Goal: Task Accomplishment & Management: Manage account settings

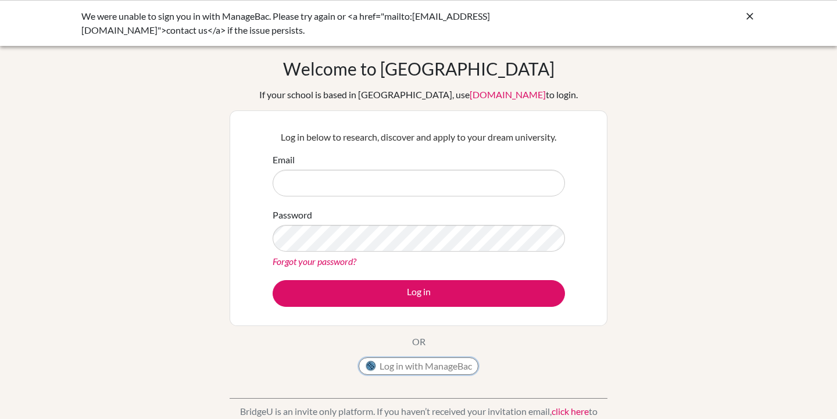
click at [419, 372] on button "Log in with ManageBac" at bounding box center [419, 365] width 120 height 17
click at [429, 369] on button "Log in with ManageBac" at bounding box center [419, 365] width 120 height 17
click at [440, 371] on button "Log in with ManageBac" at bounding box center [419, 365] width 120 height 17
click at [748, 16] on icon at bounding box center [750, 16] width 12 height 12
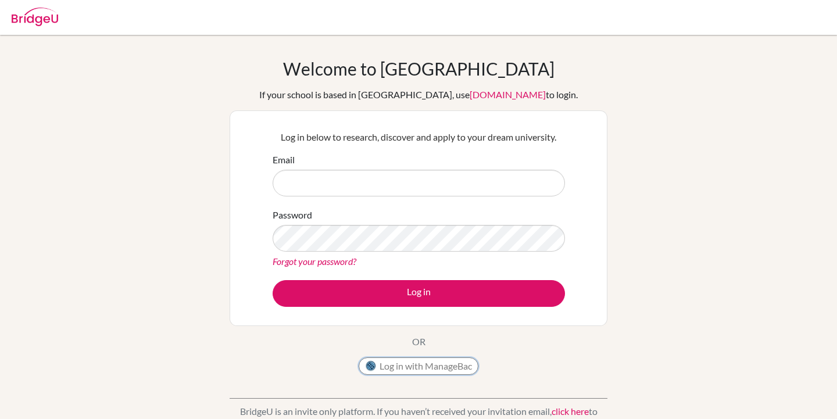
click at [405, 367] on button "Log in with ManageBac" at bounding box center [419, 365] width 120 height 17
click at [403, 362] on button "Log in with ManageBac" at bounding box center [419, 365] width 120 height 17
click at [396, 372] on button "Log in with ManageBac" at bounding box center [419, 365] width 120 height 17
click at [423, 363] on button "Log in with ManageBac" at bounding box center [419, 365] width 120 height 17
click at [423, 362] on button "Log in with ManageBac" at bounding box center [419, 365] width 120 height 17
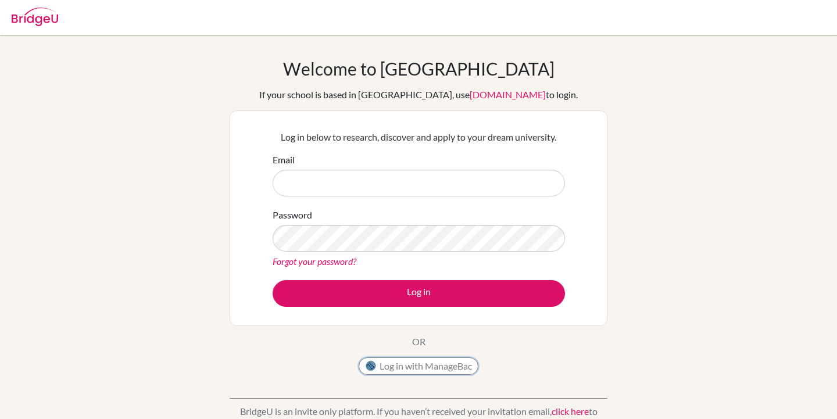
click at [423, 362] on button "Log in with ManageBac" at bounding box center [419, 365] width 120 height 17
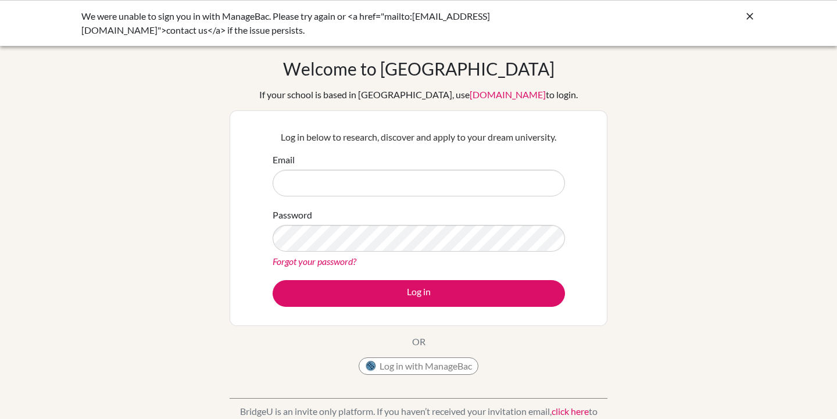
click at [191, 24] on div "We were unable to sign you in with ManageBac. Please try again or <a href="mail…" at bounding box center [331, 23] width 500 height 28
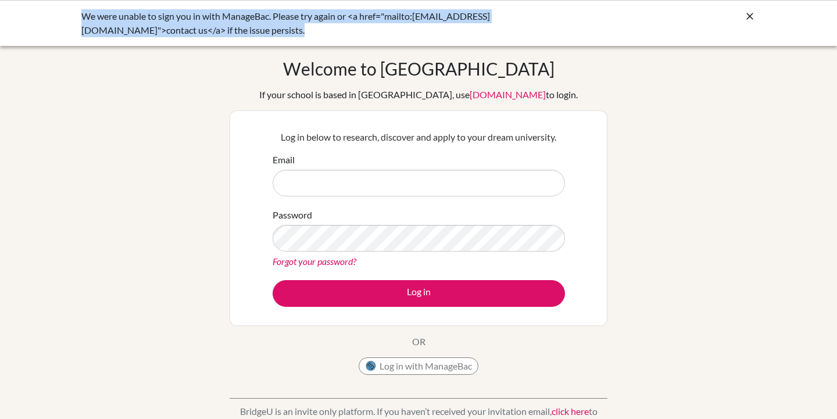
click at [191, 24] on div "We were unable to sign you in with ManageBac. Please try again or <a href="mail…" at bounding box center [331, 23] width 500 height 28
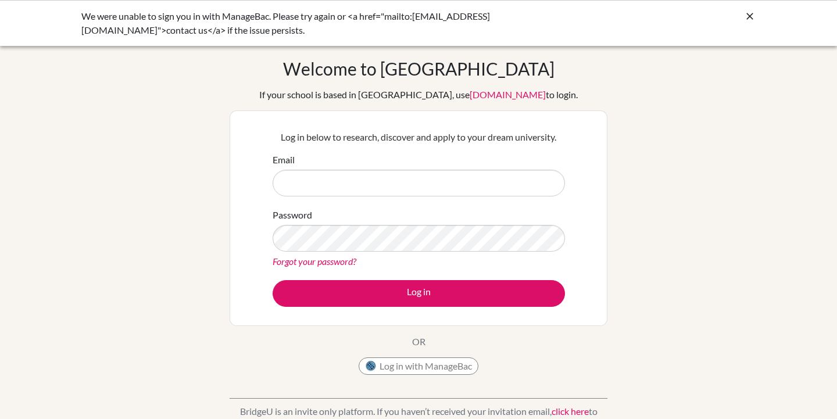
click at [629, 130] on div "Welcome to [GEOGRAPHIC_DATA] If your school is based in [GEOGRAPHIC_DATA], use …" at bounding box center [418, 248] width 837 height 380
click at [353, 258] on link "Forgot your password?" at bounding box center [315, 261] width 84 height 11
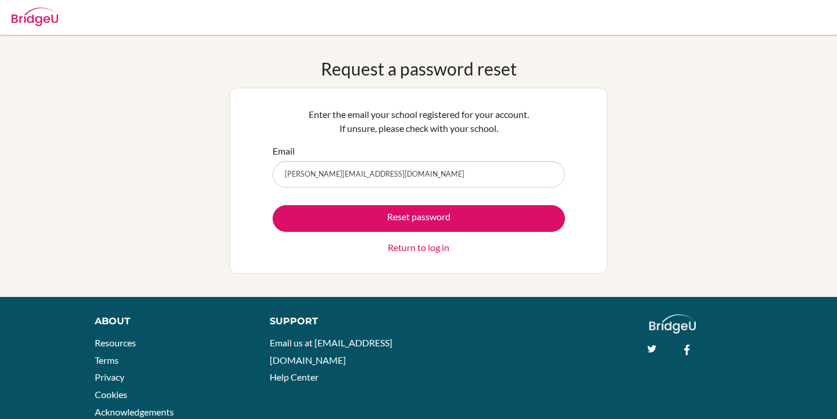
type input "[PERSON_NAME][EMAIL_ADDRESS][DOMAIN_NAME]"
click at [273, 205] on button "Reset password" at bounding box center [419, 218] width 292 height 27
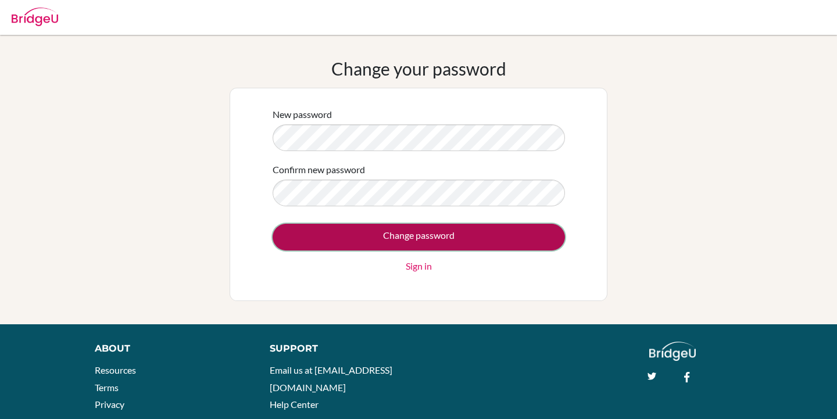
click at [528, 236] on input "Change password" at bounding box center [419, 237] width 292 height 27
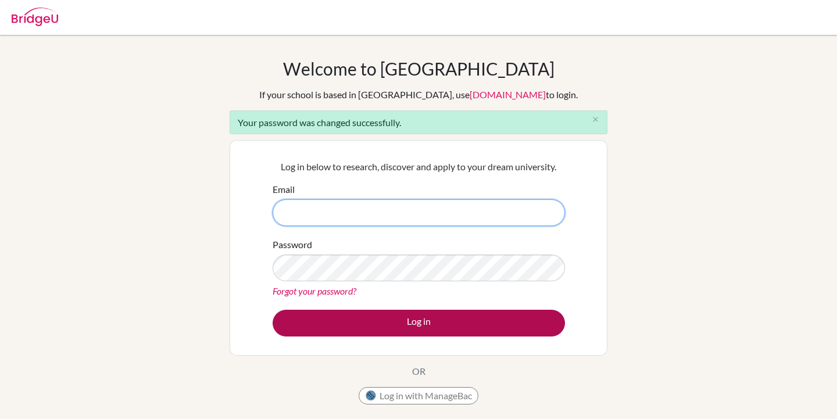
type input "elaineyien.chen@iis.kh.edu.tw"
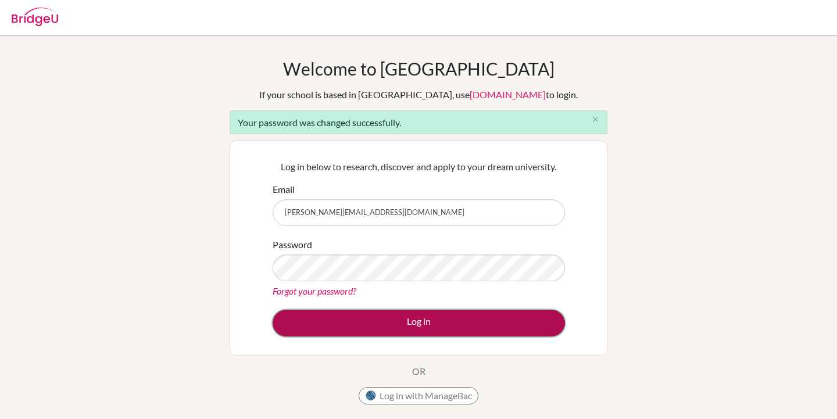
click at [446, 320] on button "Log in" at bounding box center [419, 323] width 292 height 27
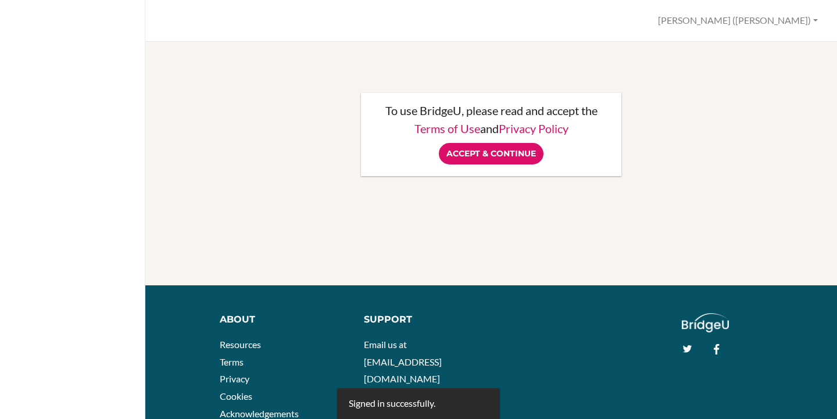
click at [461, 167] on div "To use BridgeU, please read and accept the Terms of Use and Privacy Policy Acce…" at bounding box center [491, 134] width 260 height 83
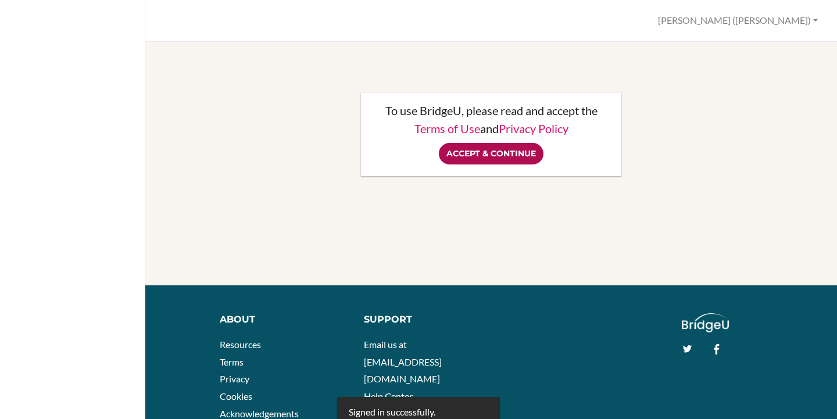
click at [461, 156] on input "Accept & Continue" at bounding box center [491, 153] width 105 height 21
